Goal: Task Accomplishment & Management: Manage account settings

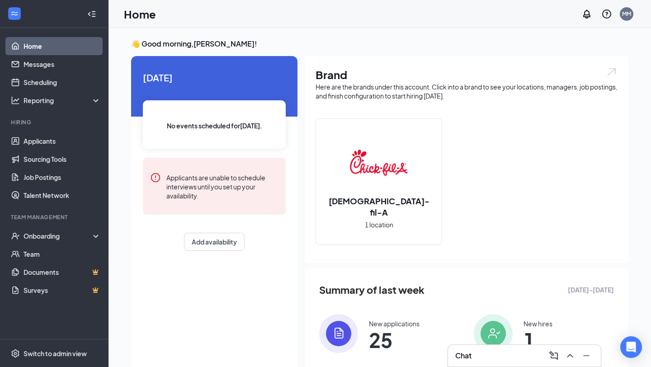
scroll to position [74, 0]
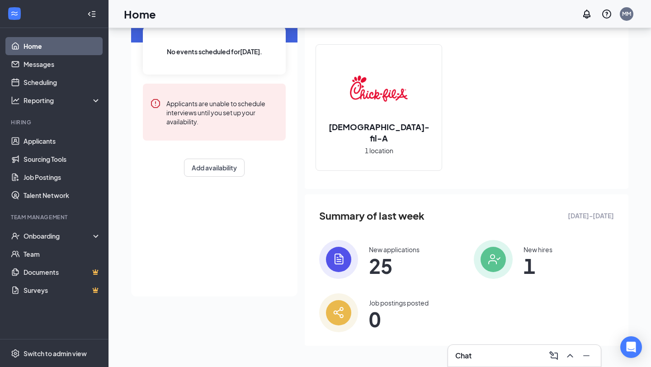
click at [343, 250] on img at bounding box center [338, 259] width 39 height 39
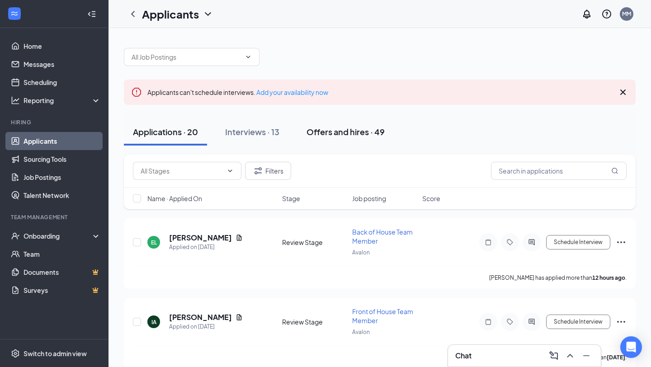
click at [334, 136] on div "Offers and hires · 49" at bounding box center [345, 131] width 78 height 11
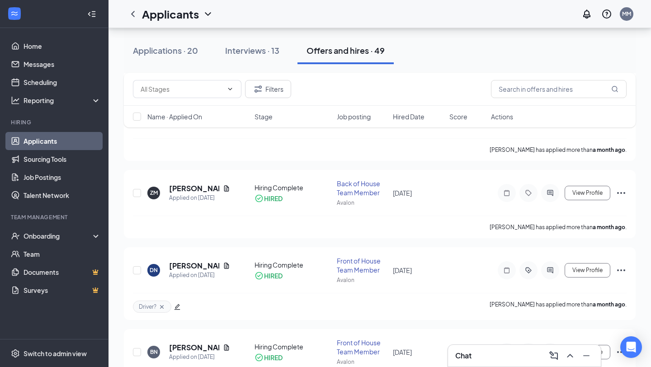
scroll to position [1277, 0]
click at [220, 93] on input "text" at bounding box center [181, 89] width 82 height 10
click at [230, 89] on icon "ChevronUp" at bounding box center [230, 89] width 4 height 2
click at [255, 91] on icon "Filter" at bounding box center [257, 88] width 7 height 7
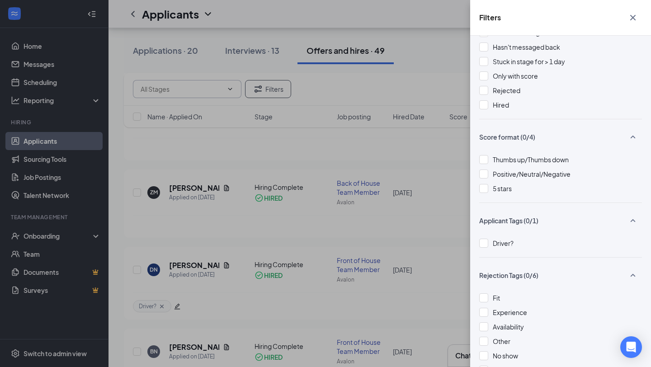
scroll to position [0, 0]
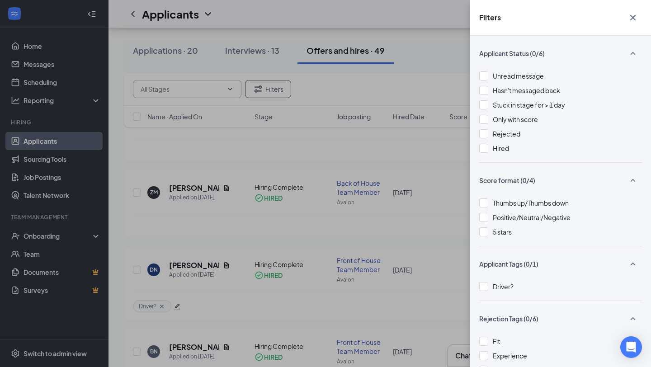
click at [198, 153] on div "Filters Applicant Status (0/6) Unread message Hasn't messaged back Stuck in sta…" at bounding box center [325, 183] width 651 height 367
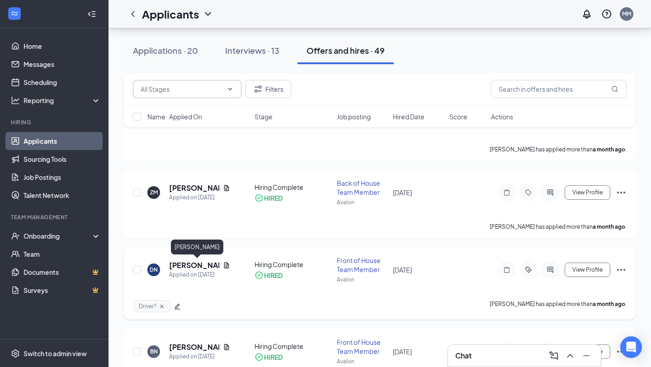
click at [189, 266] on h5 "[PERSON_NAME]" at bounding box center [194, 265] width 50 height 10
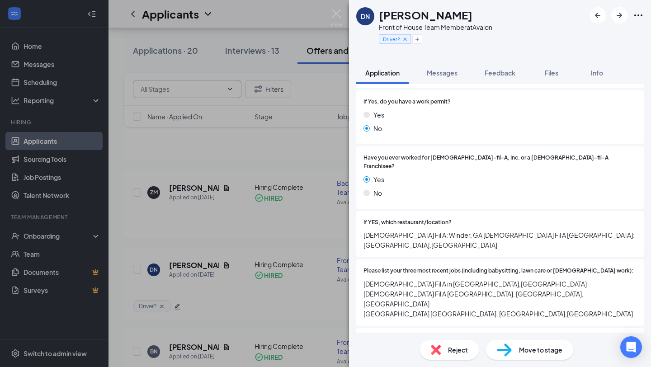
scroll to position [183, 0]
drag, startPoint x: 335, startPoint y: 9, endPoint x: 251, endPoint y: 302, distance: 305.4
click at [335, 9] on img at bounding box center [336, 18] width 11 height 18
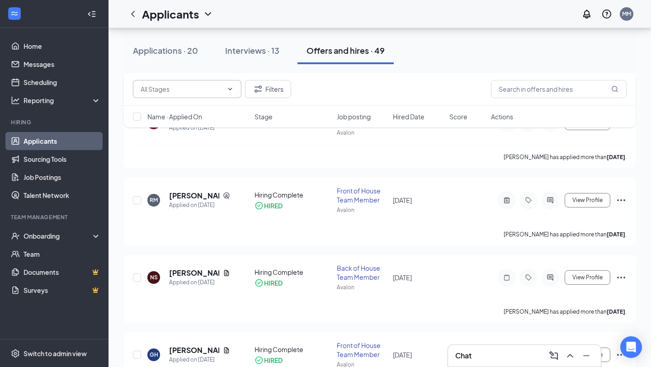
scroll to position [582, 0]
click at [180, 197] on h5 "[PERSON_NAME]" at bounding box center [194, 195] width 50 height 10
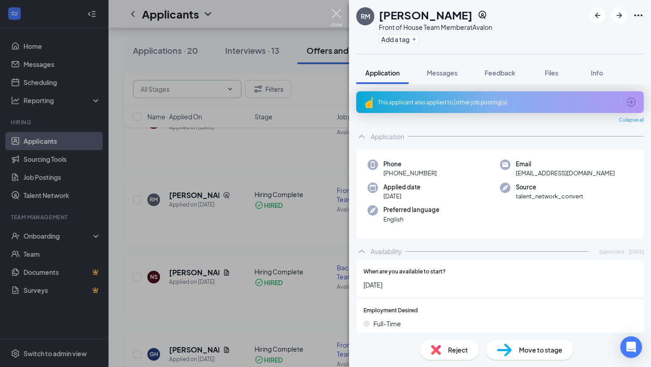
click at [334, 15] on img at bounding box center [336, 18] width 11 height 18
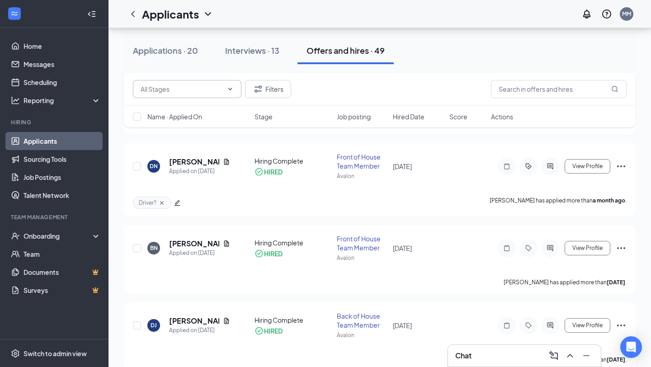
scroll to position [1379, 0]
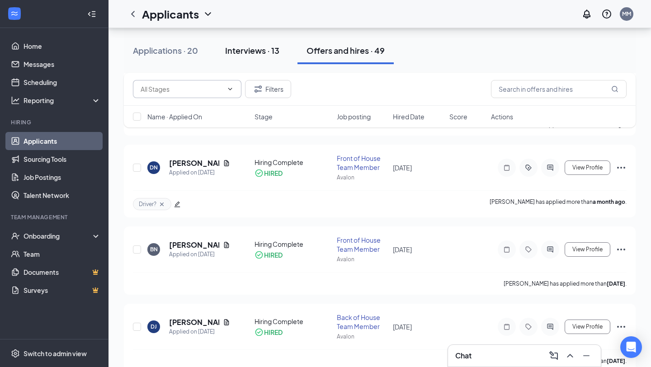
click at [240, 46] on div "Interviews · 13" at bounding box center [252, 50] width 54 height 11
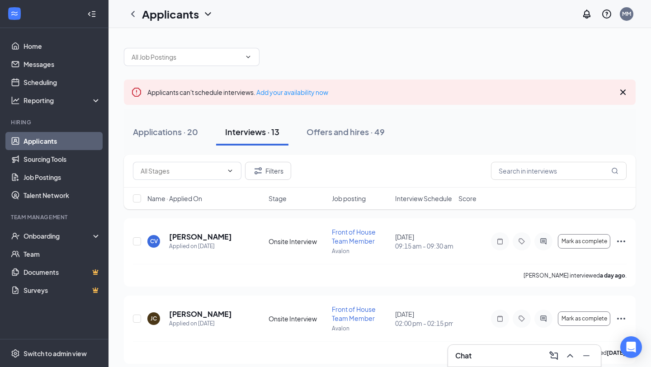
click at [272, 201] on span "Stage" at bounding box center [277, 198] width 18 height 9
click at [262, 177] on button "Filters" at bounding box center [268, 171] width 46 height 18
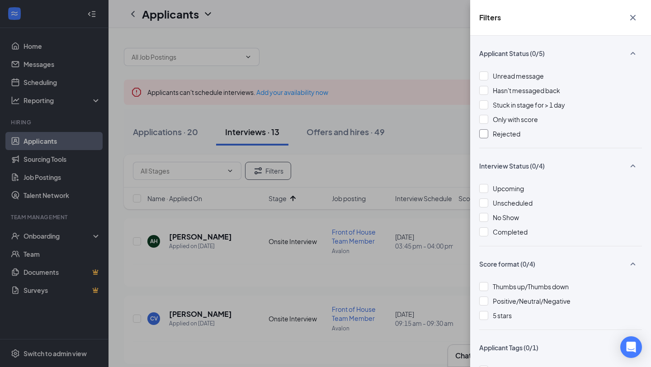
click at [487, 137] on div at bounding box center [483, 133] width 9 height 9
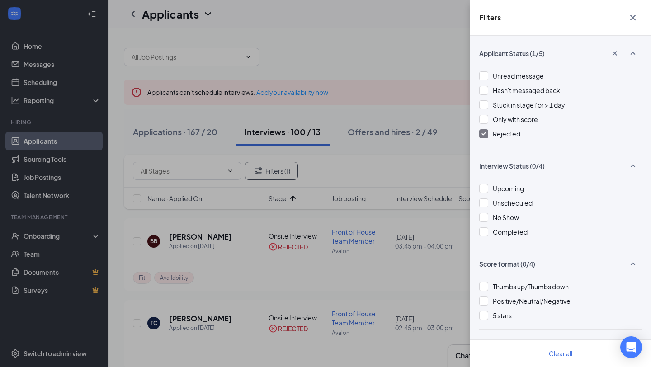
click at [637, 17] on icon "Cross" at bounding box center [632, 17] width 11 height 11
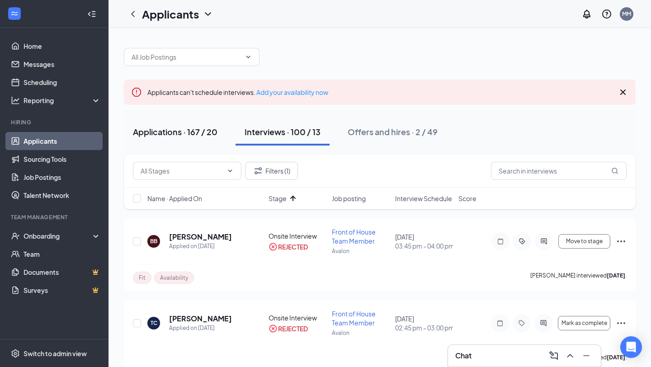
click at [173, 132] on div "Applications · 167 / 20" at bounding box center [175, 131] width 84 height 11
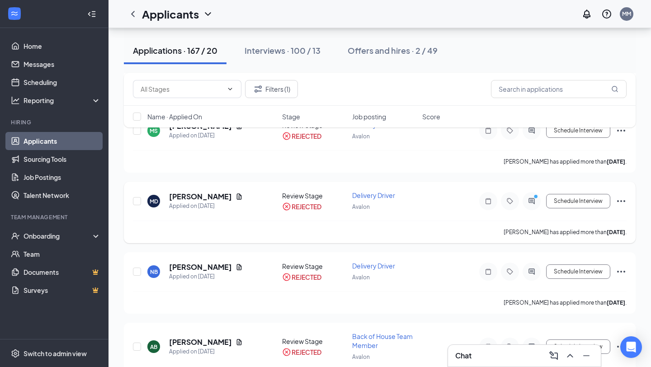
scroll to position [978, 0]
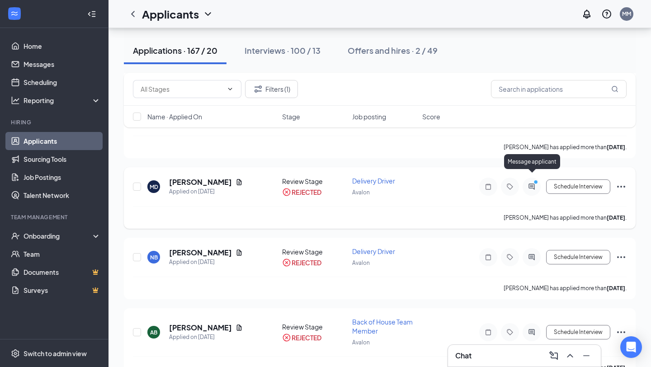
click at [534, 183] on icon "ActiveChat" at bounding box center [531, 186] width 11 height 7
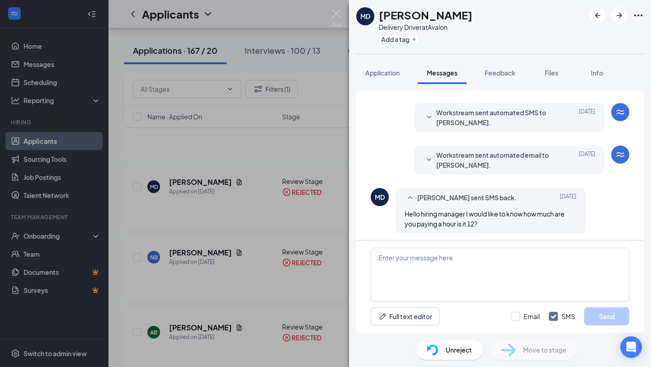
scroll to position [116, 0]
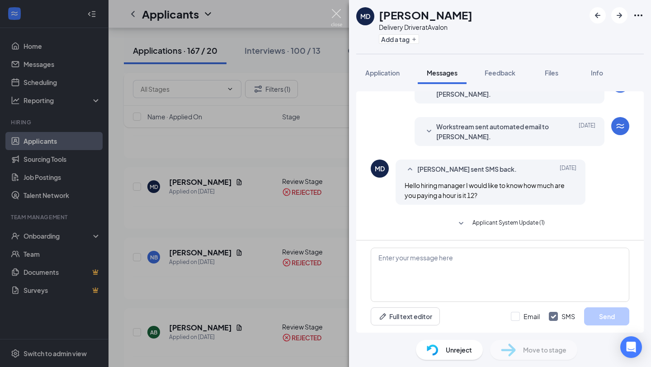
click at [336, 19] on img at bounding box center [336, 18] width 11 height 18
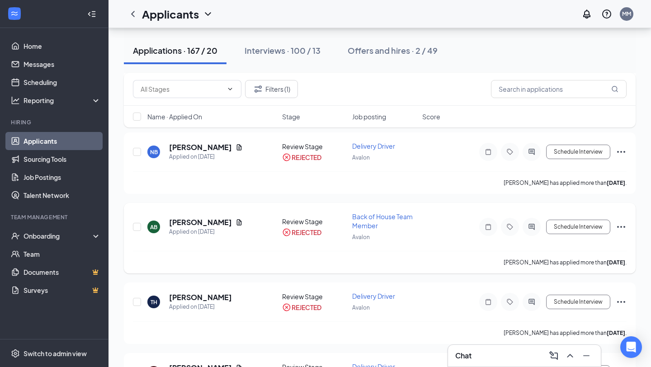
scroll to position [1093, 0]
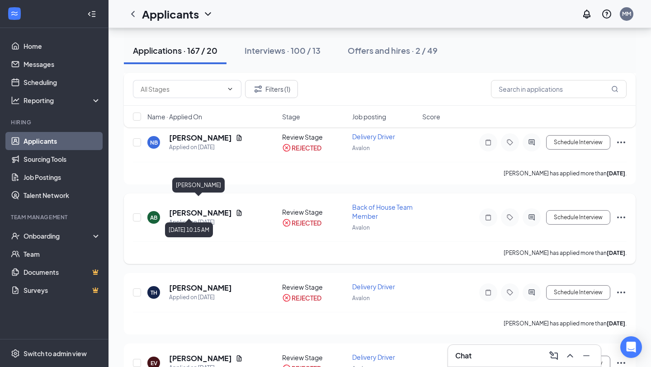
click at [195, 208] on h5 "[PERSON_NAME]" at bounding box center [200, 213] width 63 height 10
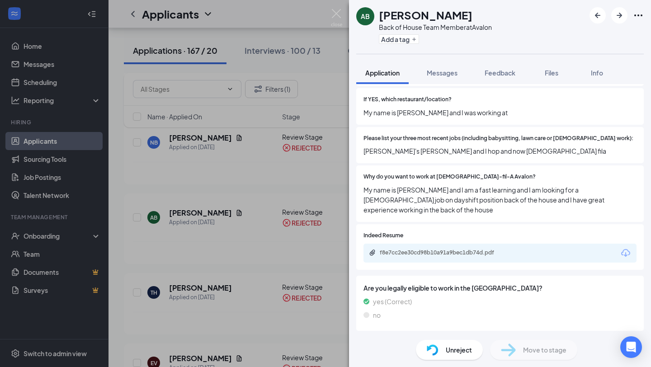
scroll to position [251, 0]
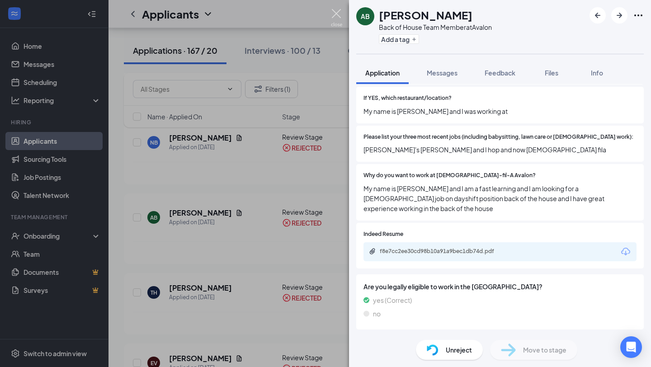
click at [336, 13] on img at bounding box center [336, 18] width 11 height 18
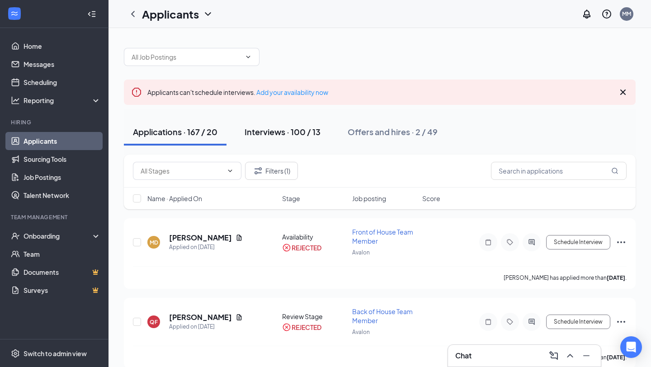
click at [284, 141] on button "Interviews · 100 / 13" at bounding box center [282, 131] width 94 height 27
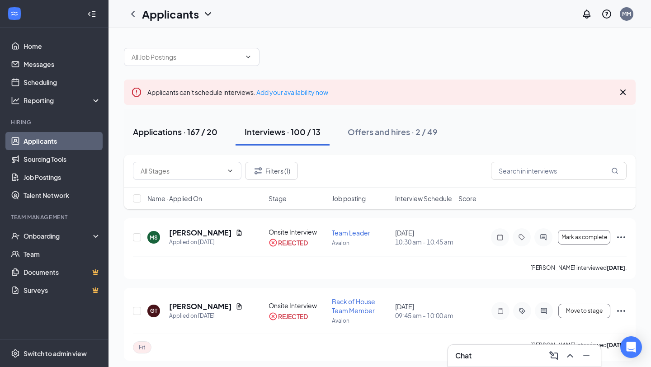
click at [187, 125] on button "Applications · 167 / 20" at bounding box center [175, 131] width 103 height 27
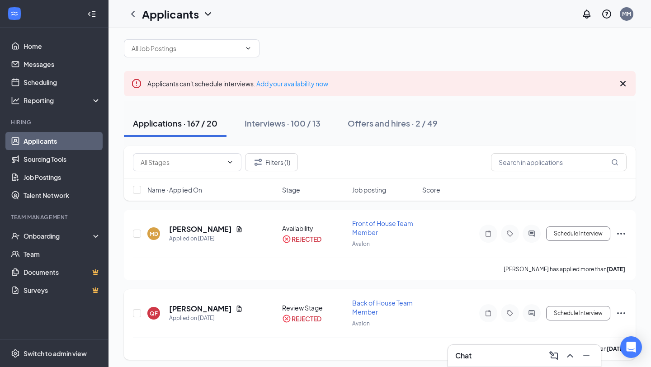
scroll to position [8, 0]
click at [373, 189] on span "Job posting" at bounding box center [369, 190] width 34 height 9
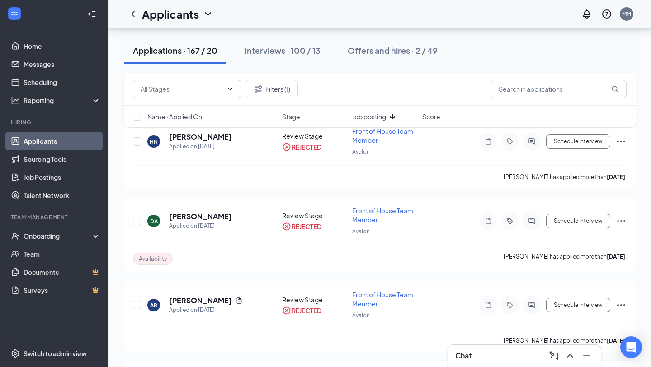
scroll to position [264, 0]
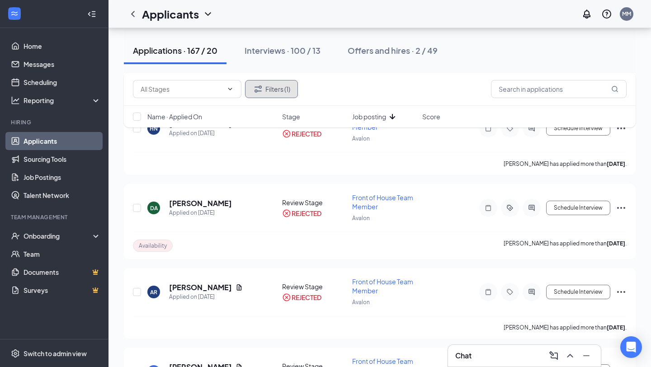
click at [269, 91] on button "Filters (1)" at bounding box center [271, 89] width 53 height 18
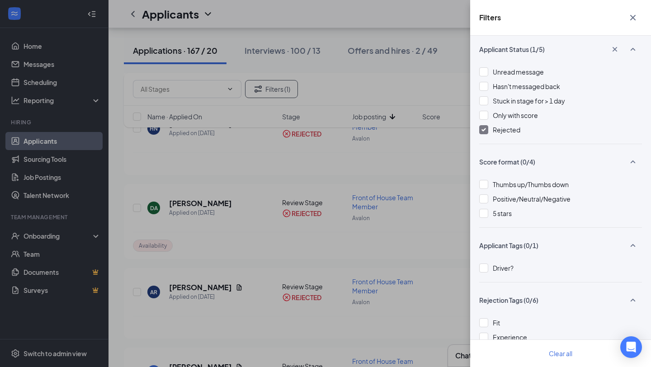
scroll to position [0, 0]
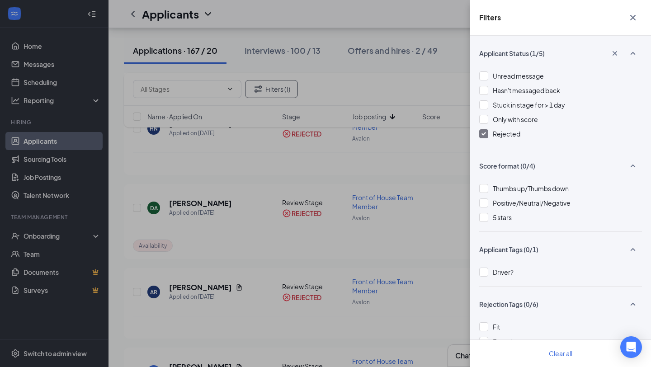
click at [631, 21] on icon "Cross" at bounding box center [632, 17] width 11 height 11
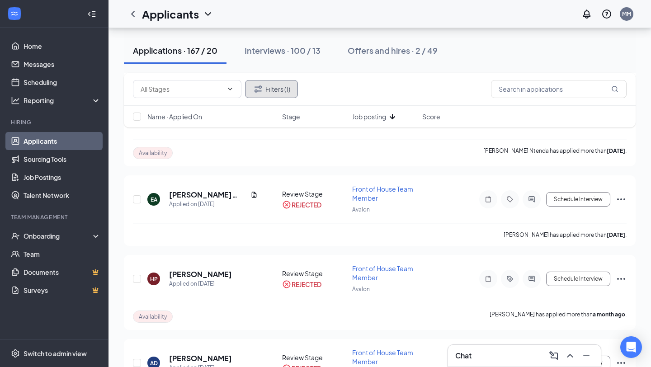
scroll to position [2443, 0]
click at [372, 122] on div "Name · Applied On Stage Job posting Score" at bounding box center [379, 117] width 511 height 22
click at [372, 118] on span "Job posting" at bounding box center [369, 116] width 34 height 9
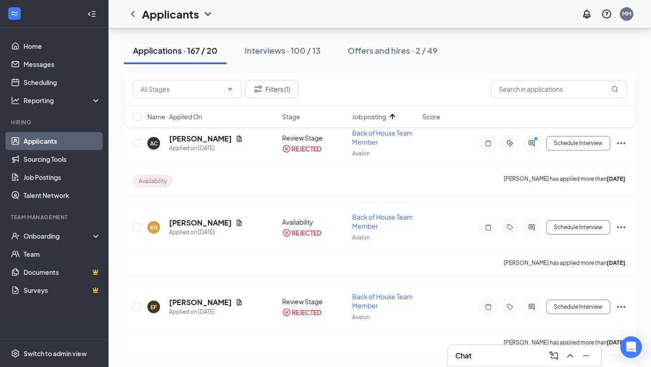
scroll to position [259, 0]
click at [534, 139] on icon "PrimaryDot" at bounding box center [536, 138] width 11 height 7
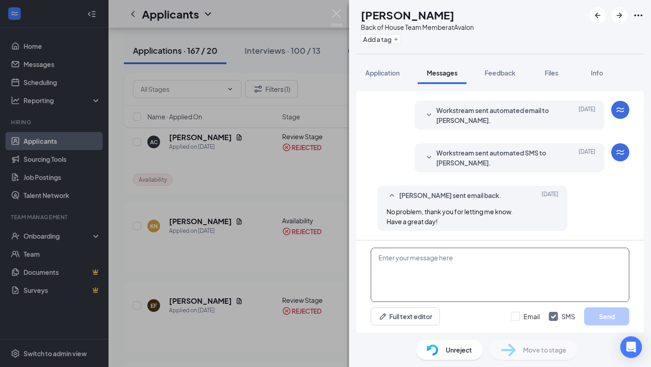
scroll to position [230, 0]
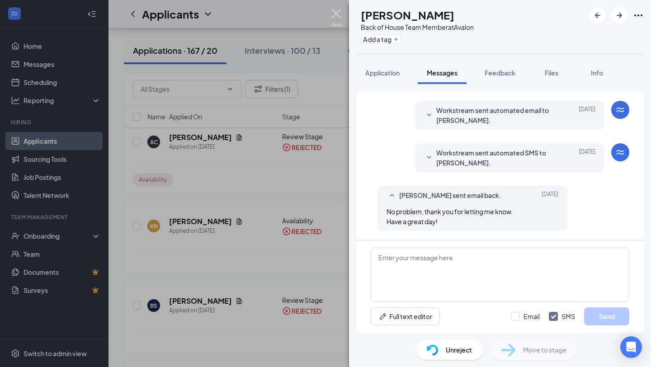
click at [337, 19] on img at bounding box center [336, 18] width 11 height 18
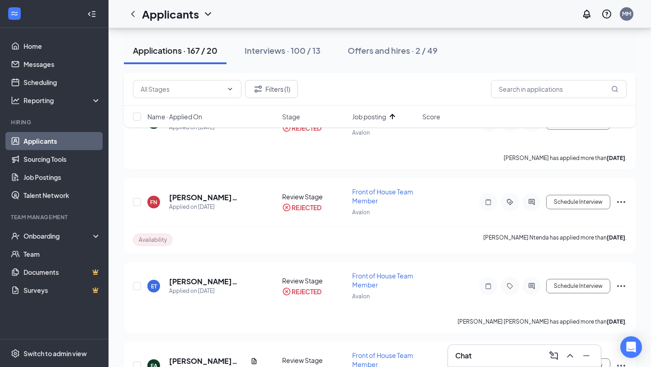
scroll to position [3109, 0]
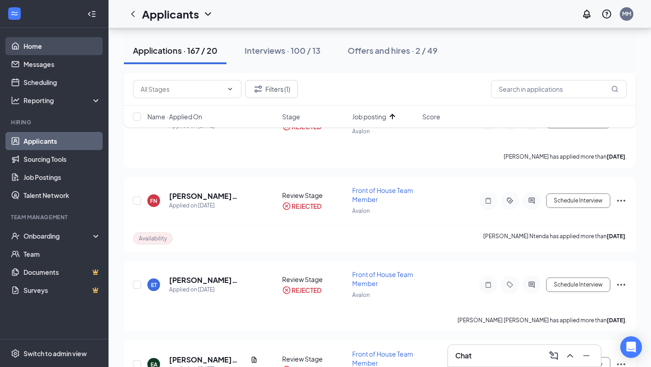
click at [56, 41] on link "Home" at bounding box center [61, 46] width 77 height 18
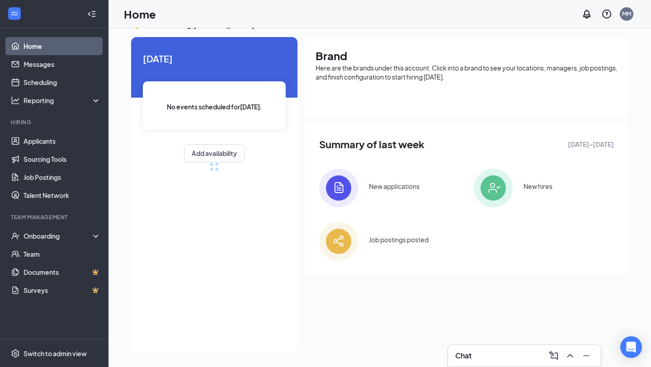
scroll to position [74, 0]
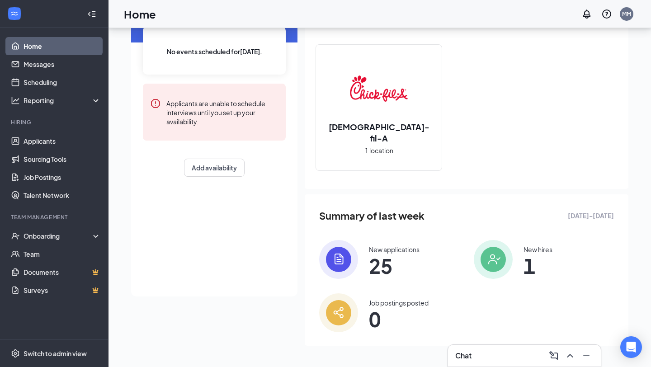
click at [498, 258] on img at bounding box center [492, 259] width 39 height 39
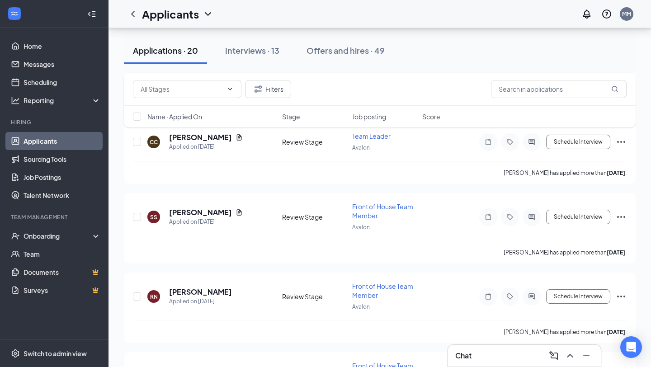
scroll to position [724, 0]
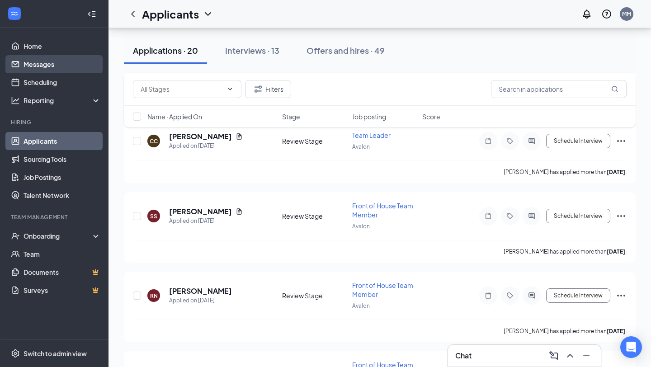
click at [31, 55] on link "Messages" at bounding box center [61, 64] width 77 height 18
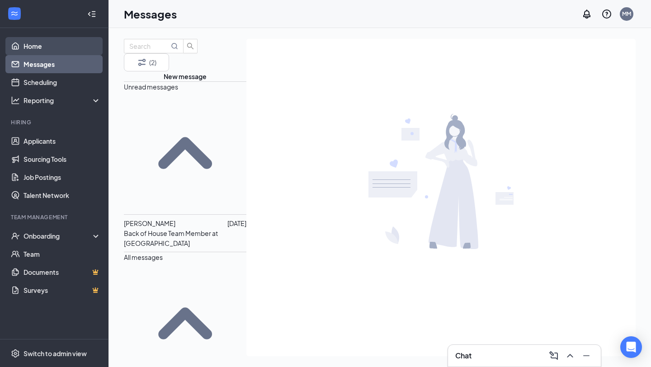
click at [31, 49] on link "Home" at bounding box center [61, 46] width 77 height 18
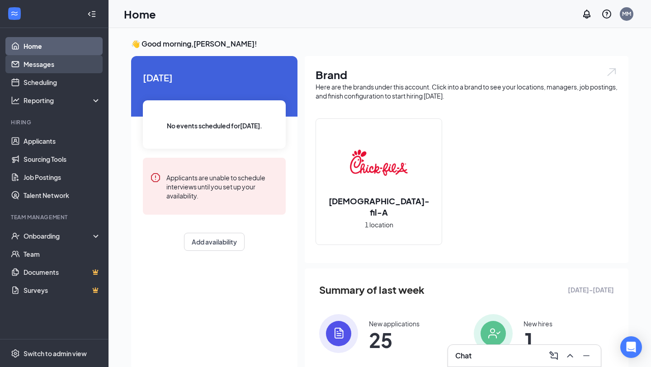
click at [29, 62] on link "Messages" at bounding box center [61, 64] width 77 height 18
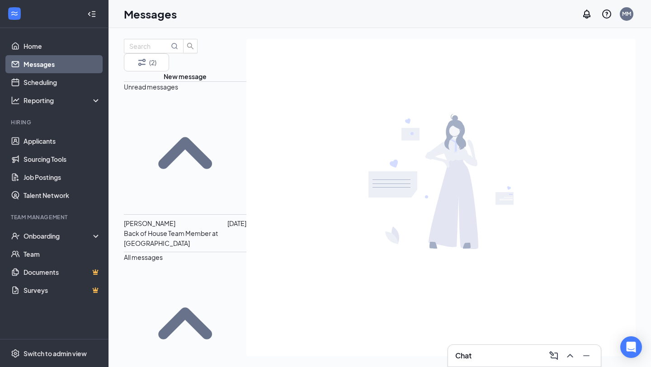
click at [170, 228] on p "Back of House Team Member at [GEOGRAPHIC_DATA]" at bounding box center [185, 238] width 122 height 20
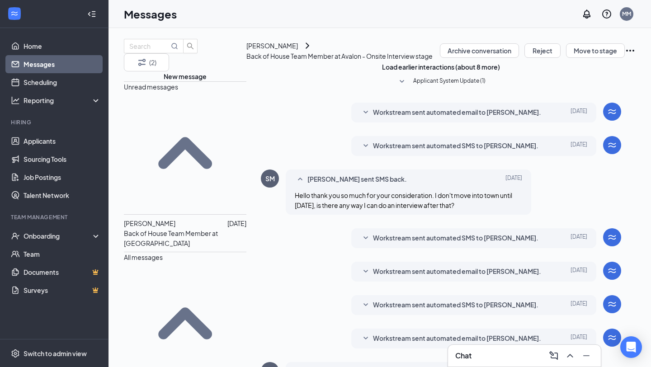
scroll to position [258, 0]
click at [27, 43] on link "Home" at bounding box center [61, 46] width 77 height 18
